Goal: Task Accomplishment & Management: Complete application form

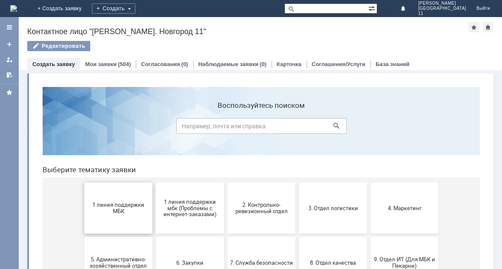
click at [118, 212] on span "1 линия поддержки МБК" at bounding box center [118, 207] width 63 height 13
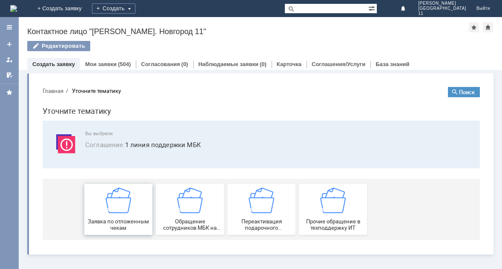
click at [120, 199] on img at bounding box center [119, 200] width 26 height 26
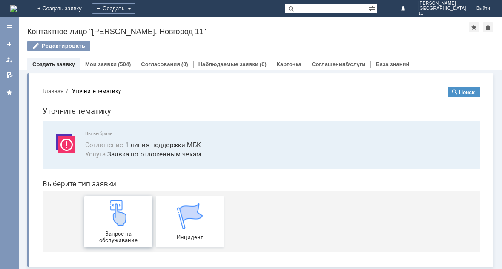
click at [123, 215] on img at bounding box center [119, 213] width 26 height 26
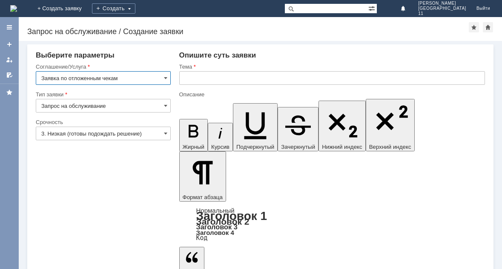
click at [232, 78] on input "text" at bounding box center [332, 78] width 306 height 14
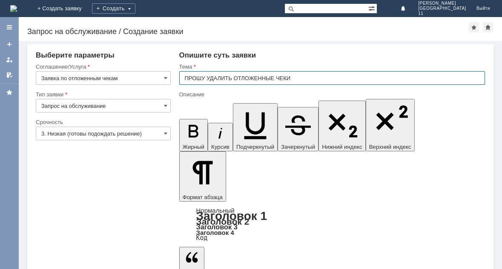
type input "ПРОШУ УДАЛИТЬ ОТЛОЖЕННЫЕ ЧЕКИ"
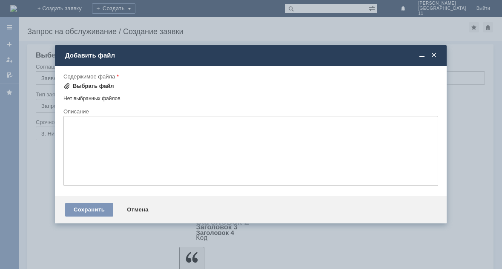
click at [81, 87] on div "Выбрать файл" at bounding box center [93, 86] width 41 height 7
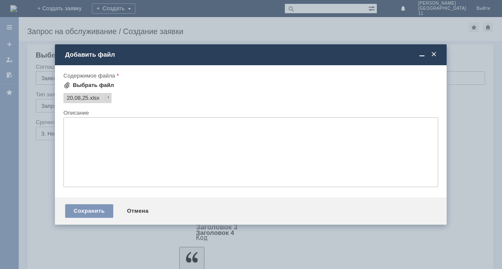
scroll to position [0, 0]
click at [98, 206] on div "Сохранить" at bounding box center [89, 211] width 48 height 14
